Goal: Information Seeking & Learning: Learn about a topic

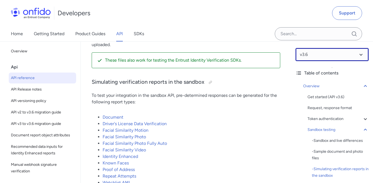
click at [310, 51] on select at bounding box center [331, 54] width 73 height 13
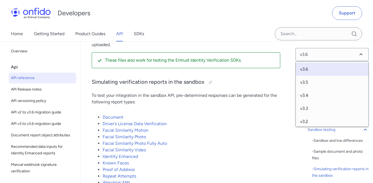
click at [224, 132] on li "Facial Similarity Motion" at bounding box center [192, 130] width 178 height 7
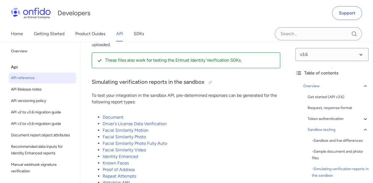
click at [146, 35] on div "Home Getting Started Product Guides API SDKs" at bounding box center [83, 33] width 166 height 15
click at [136, 35] on link "SDKs" at bounding box center [139, 33] width 10 height 15
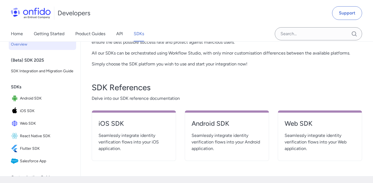
scroll to position [175, 0]
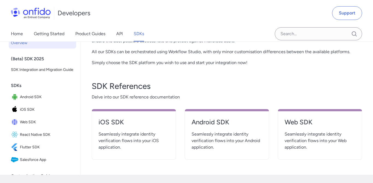
click at [210, 139] on span "Seamlessly integrate identity verification flows into your Android application." at bounding box center [226, 141] width 71 height 20
click at [209, 126] on h4 "Android SDK" at bounding box center [226, 122] width 71 height 9
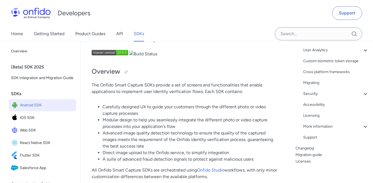
scroll to position [151, 0]
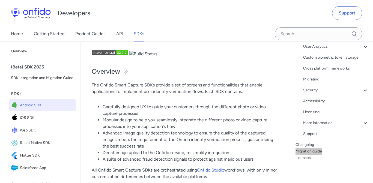
drag, startPoint x: 314, startPoint y: 154, endPoint x: 325, endPoint y: 1, distance: 153.4
click at [320, 124] on div "More information" at bounding box center [335, 123] width 65 height 7
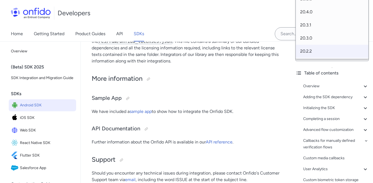
scroll to position [12756, 0]
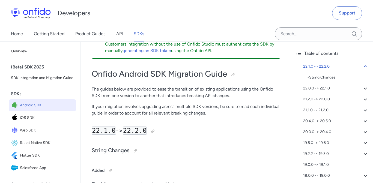
scroll to position [52, 0]
